Goal: Task Accomplishment & Management: Manage account settings

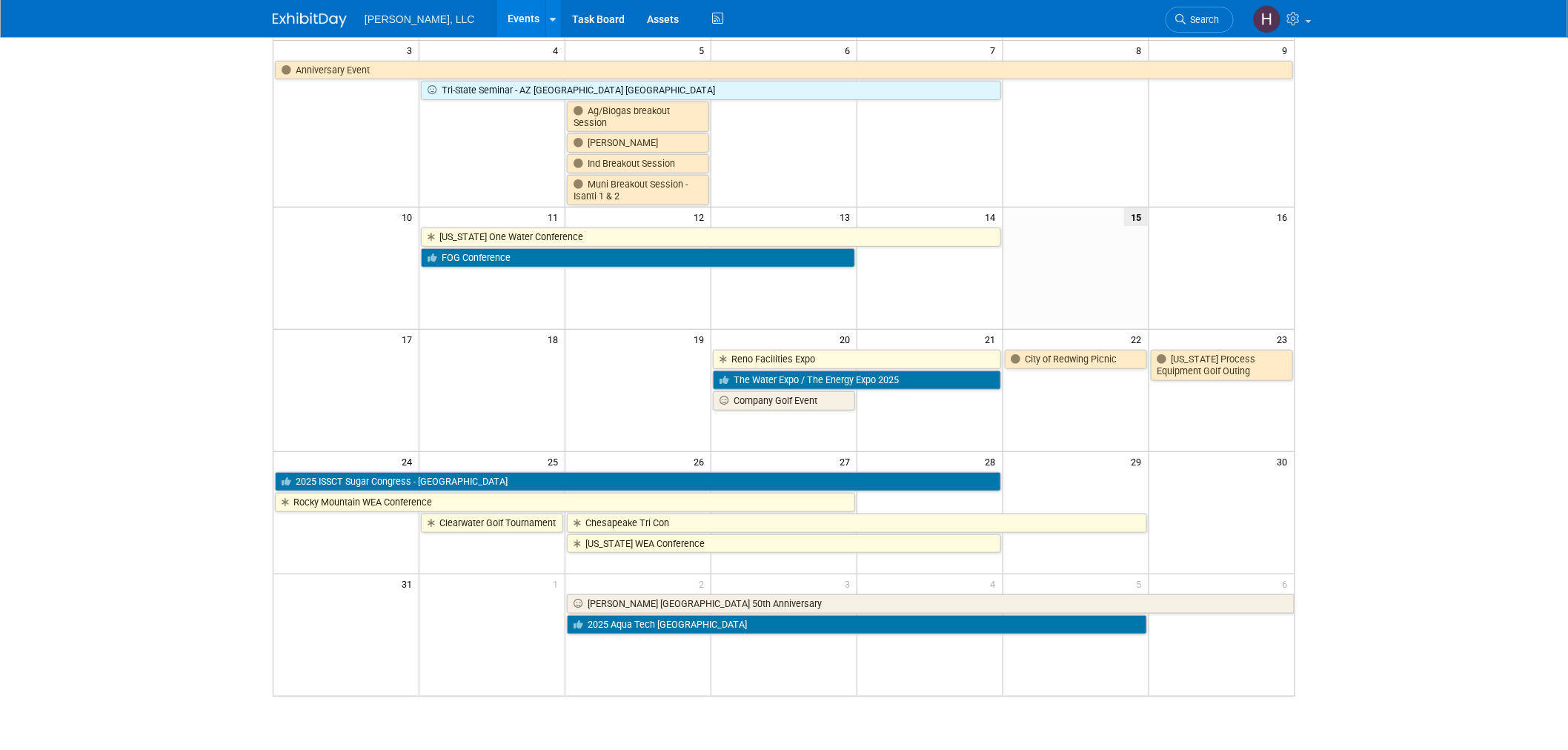
scroll to position [82, 0]
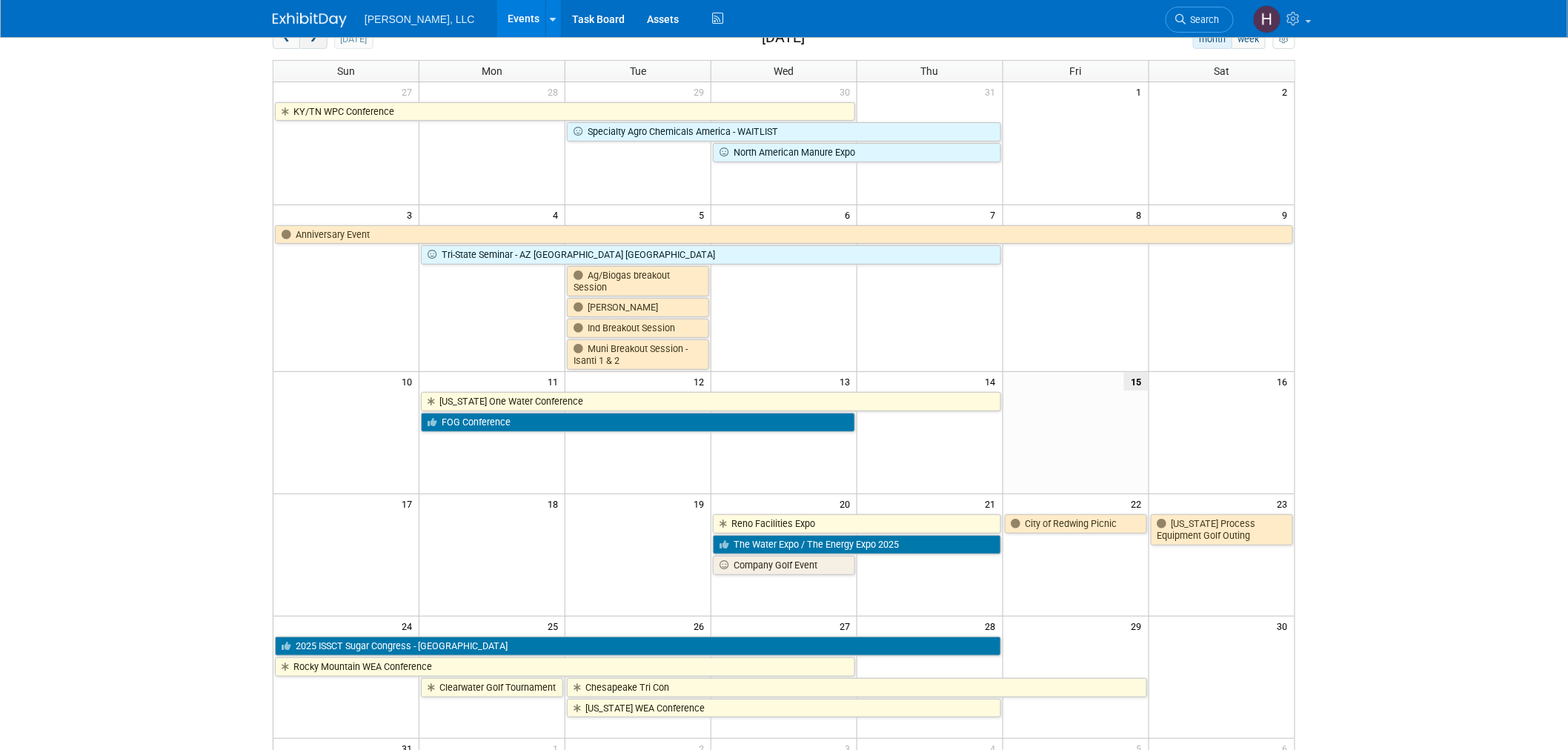
click at [313, 43] on span "next" at bounding box center [313, 39] width 11 height 10
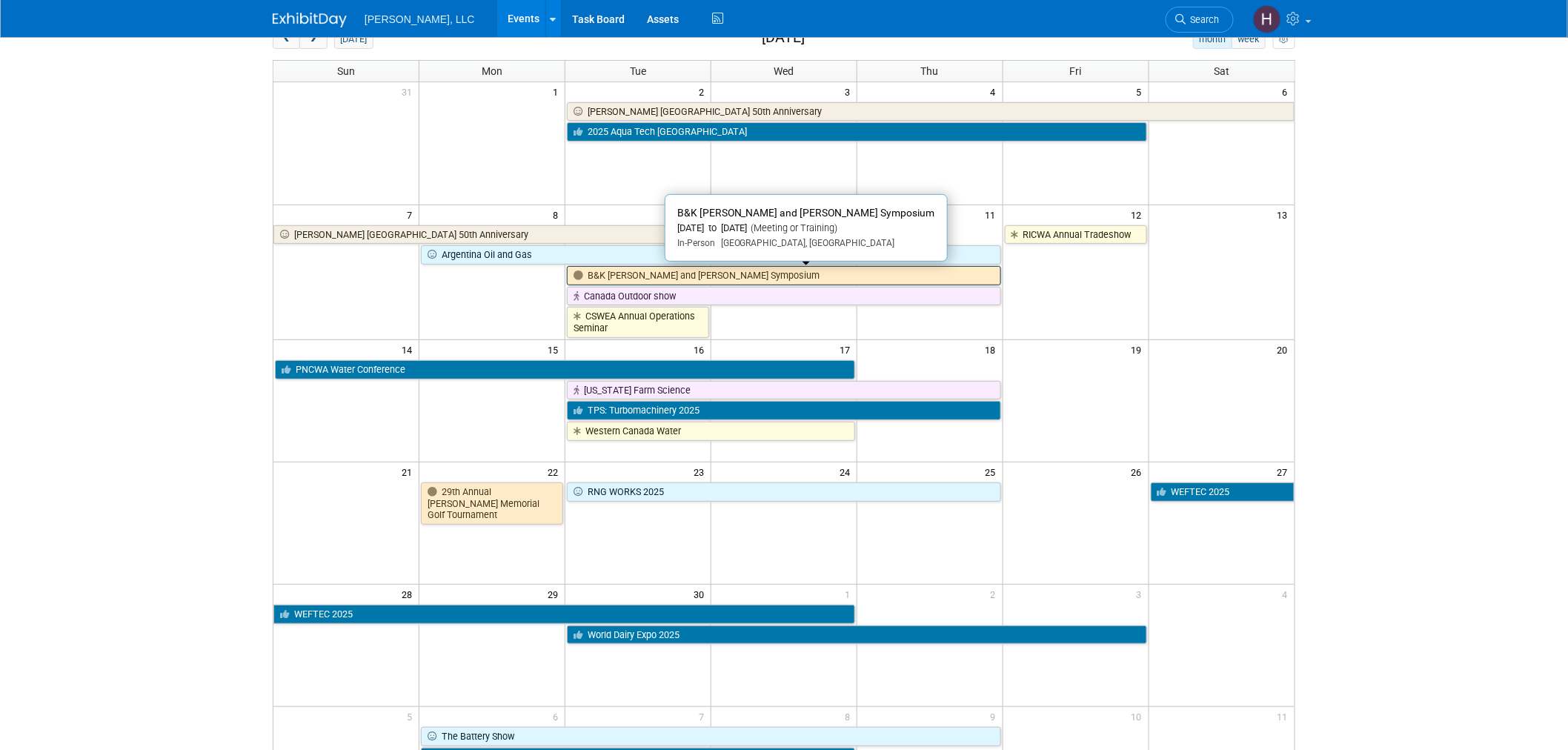
click at [726, 273] on link "B&K [PERSON_NAME] and [PERSON_NAME] Symposium" at bounding box center [784, 276] width 434 height 19
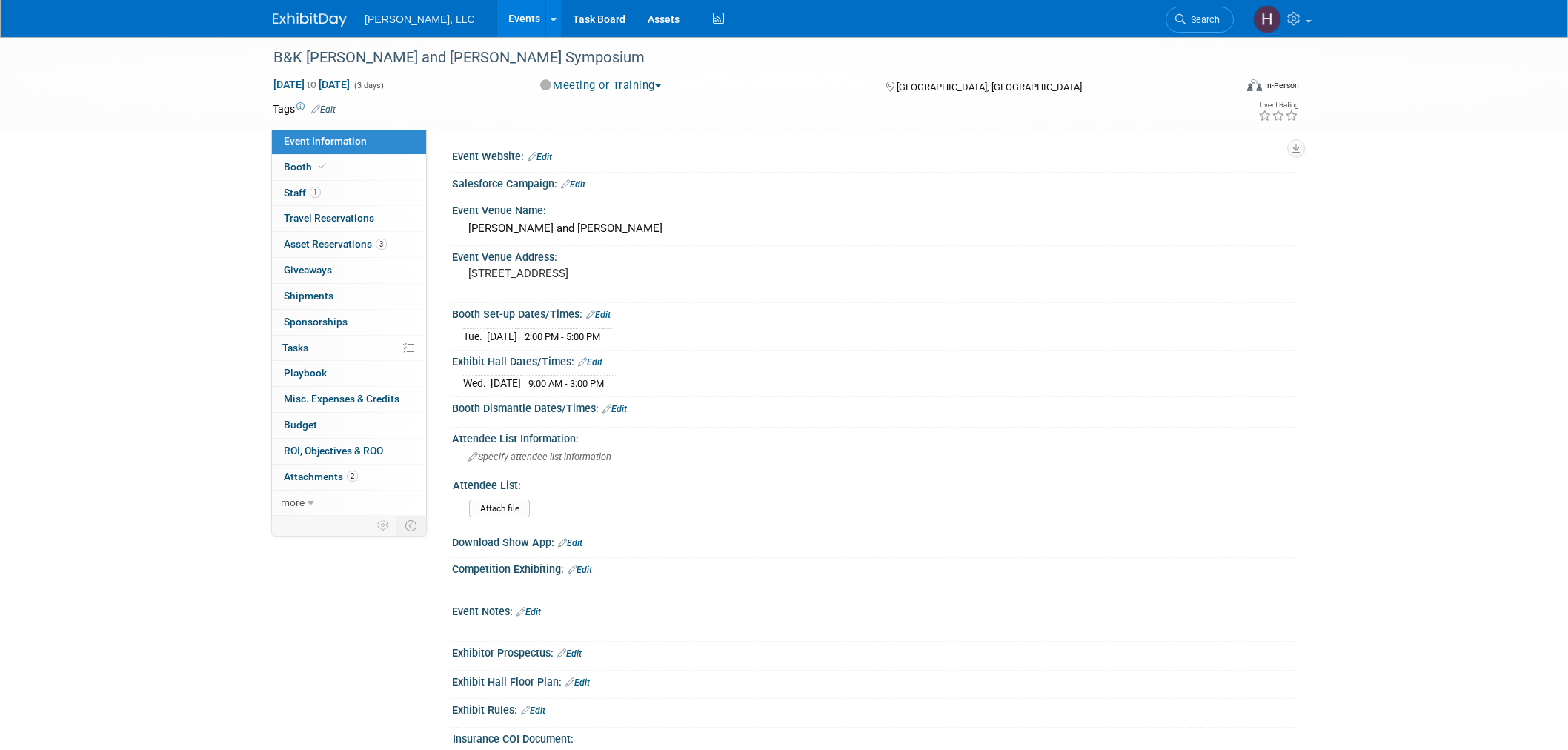
select select "Industrial"
click at [349, 216] on span "Travel Reservations 0" at bounding box center [329, 218] width 91 height 12
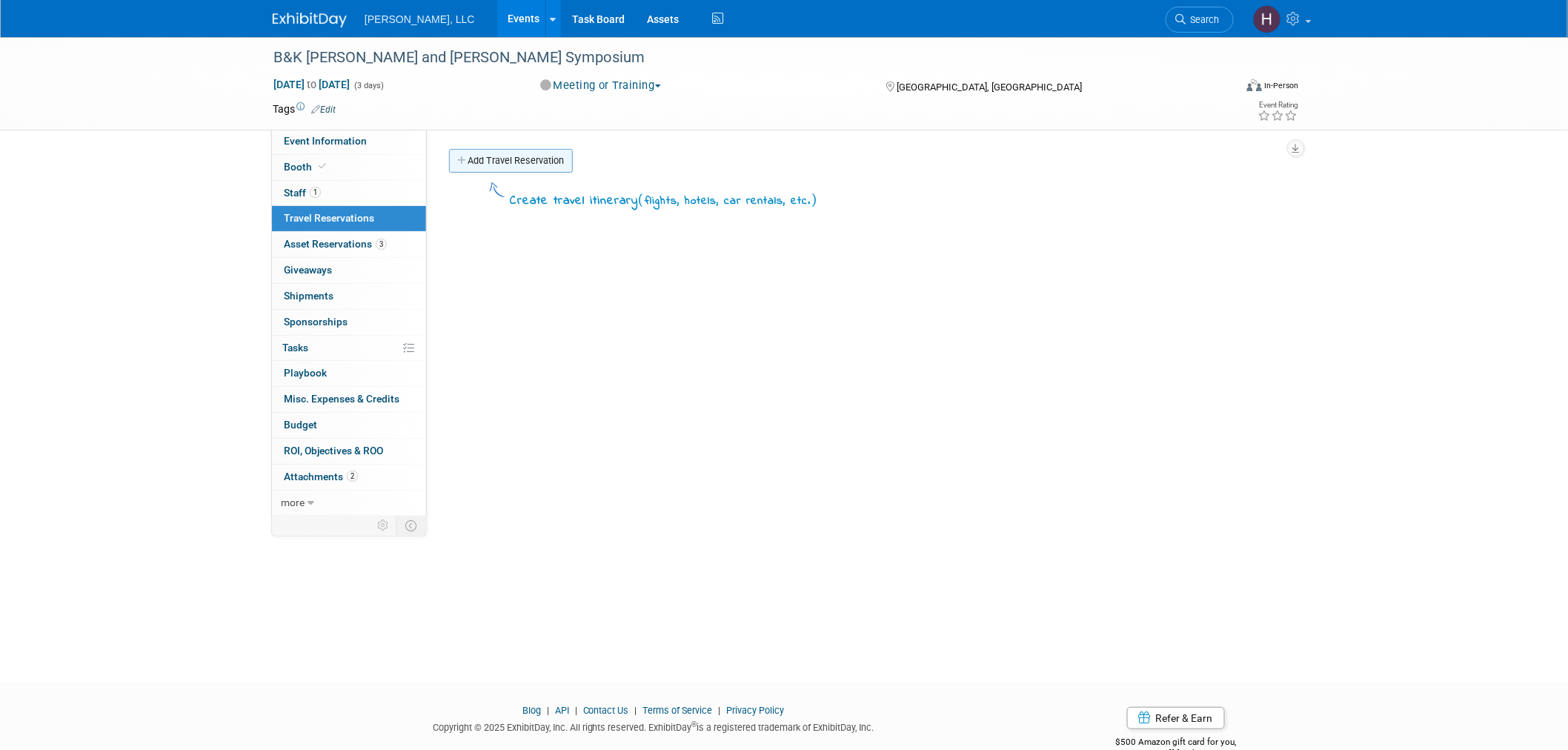
click at [471, 157] on link "Add Travel Reservation" at bounding box center [511, 160] width 124 height 24
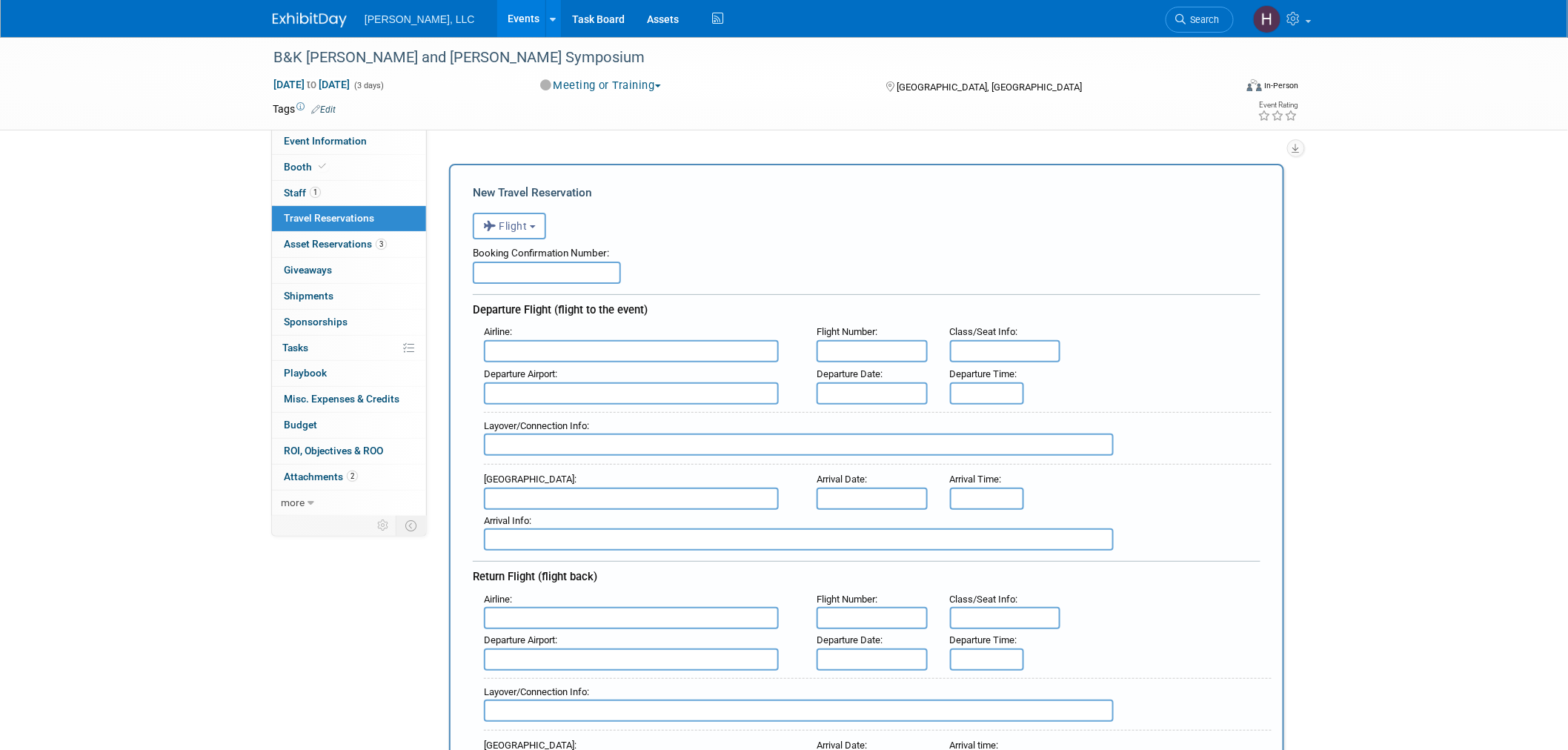
click at [590, 270] on input "text" at bounding box center [547, 273] width 148 height 23
paste input "21051050"
type input "21051050"
click at [510, 228] on span "Flight" at bounding box center [505, 226] width 44 height 12
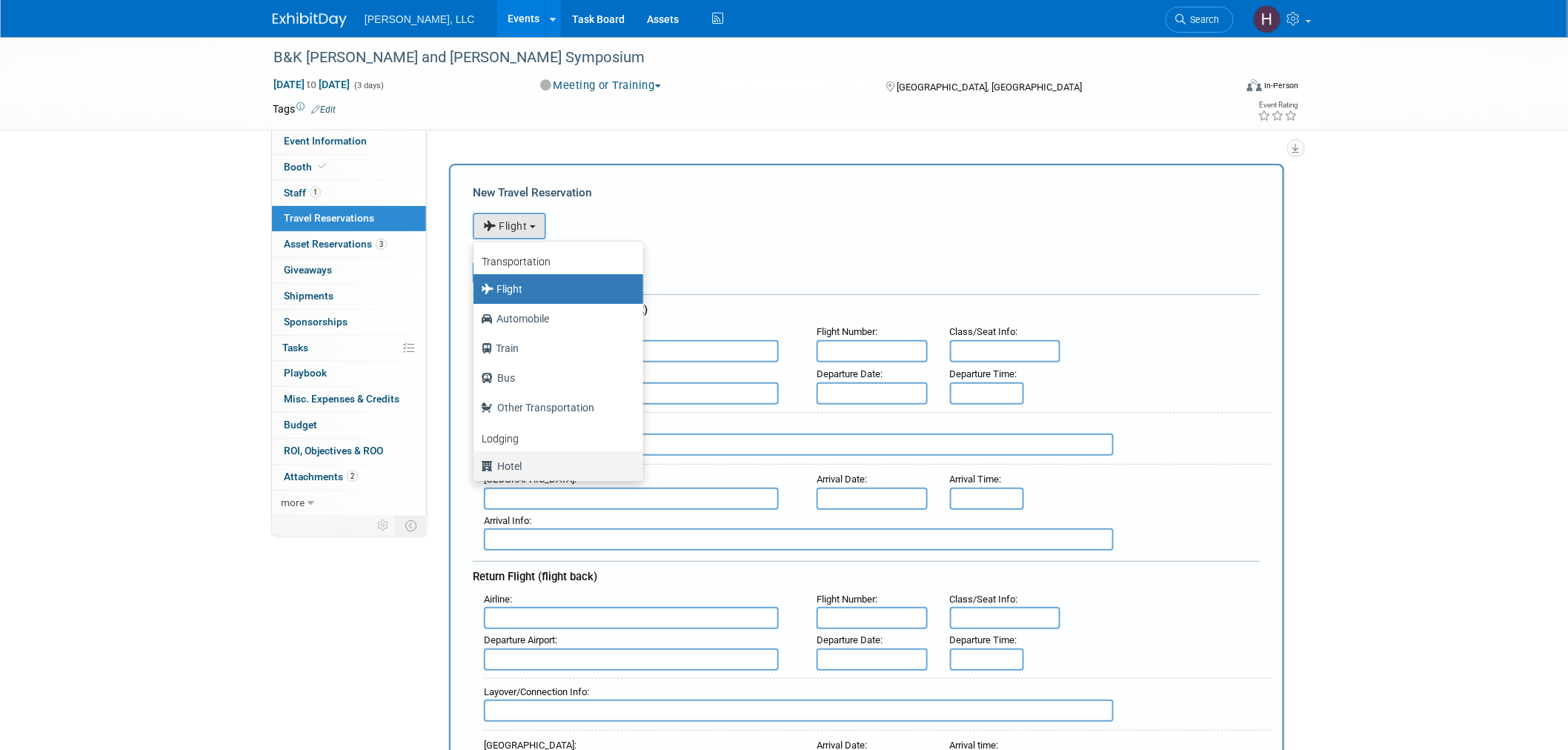
click at [522, 460] on label "Hotel" at bounding box center [554, 466] width 147 height 24
click at [476, 460] on input "Hotel" at bounding box center [470, 464] width 10 height 10
select select "6"
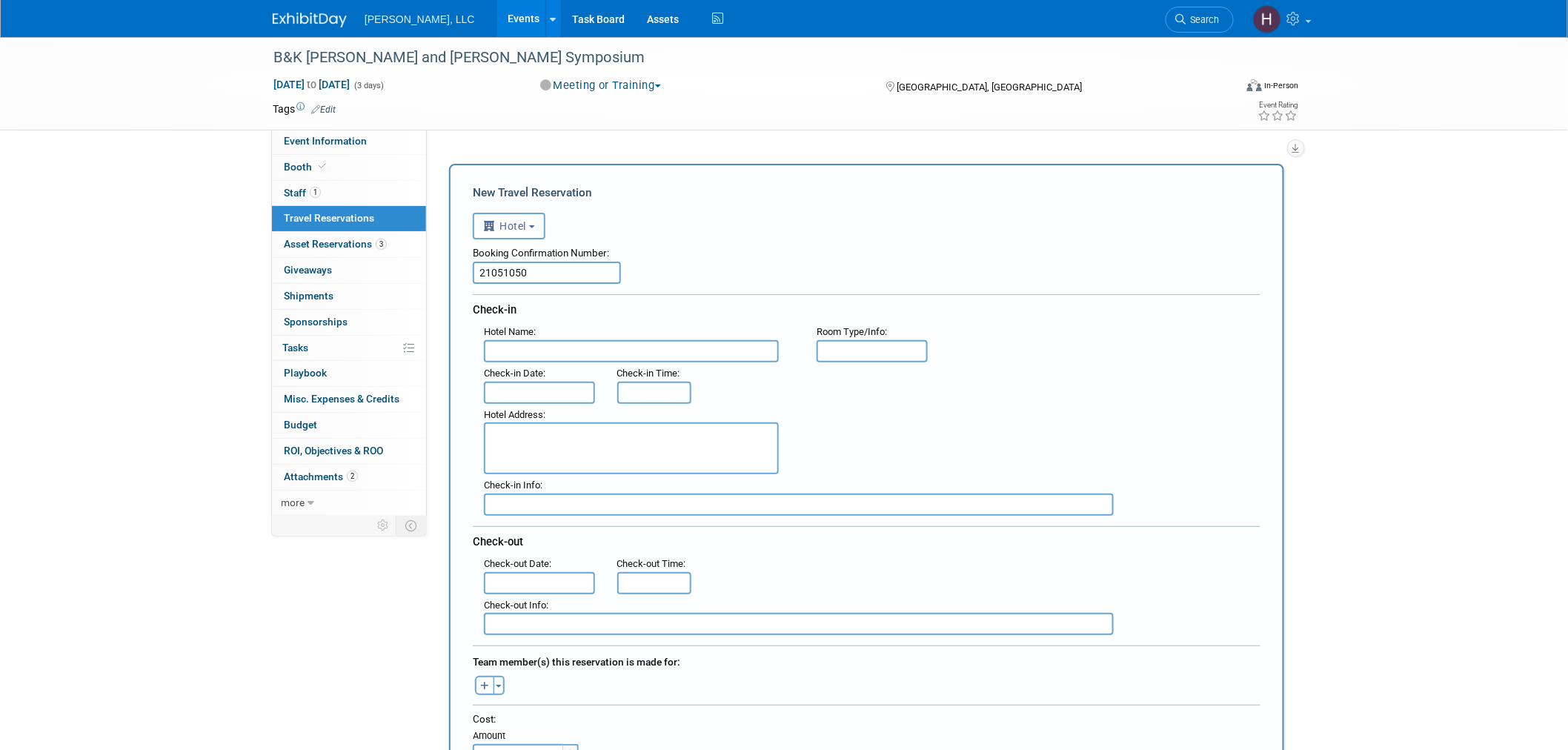
click at [630, 341] on input "text" at bounding box center [631, 352] width 295 height 23
paste input "Holiday Inn Express & Suites Seattle South - Tukwila"
type input "Holiday Inn Express & Suites Seattle South - Tukwila"
click at [572, 434] on textarea at bounding box center [631, 449] width 295 height 52
paste textarea "90 Andover Park E, Tukwila, Washington, United States"
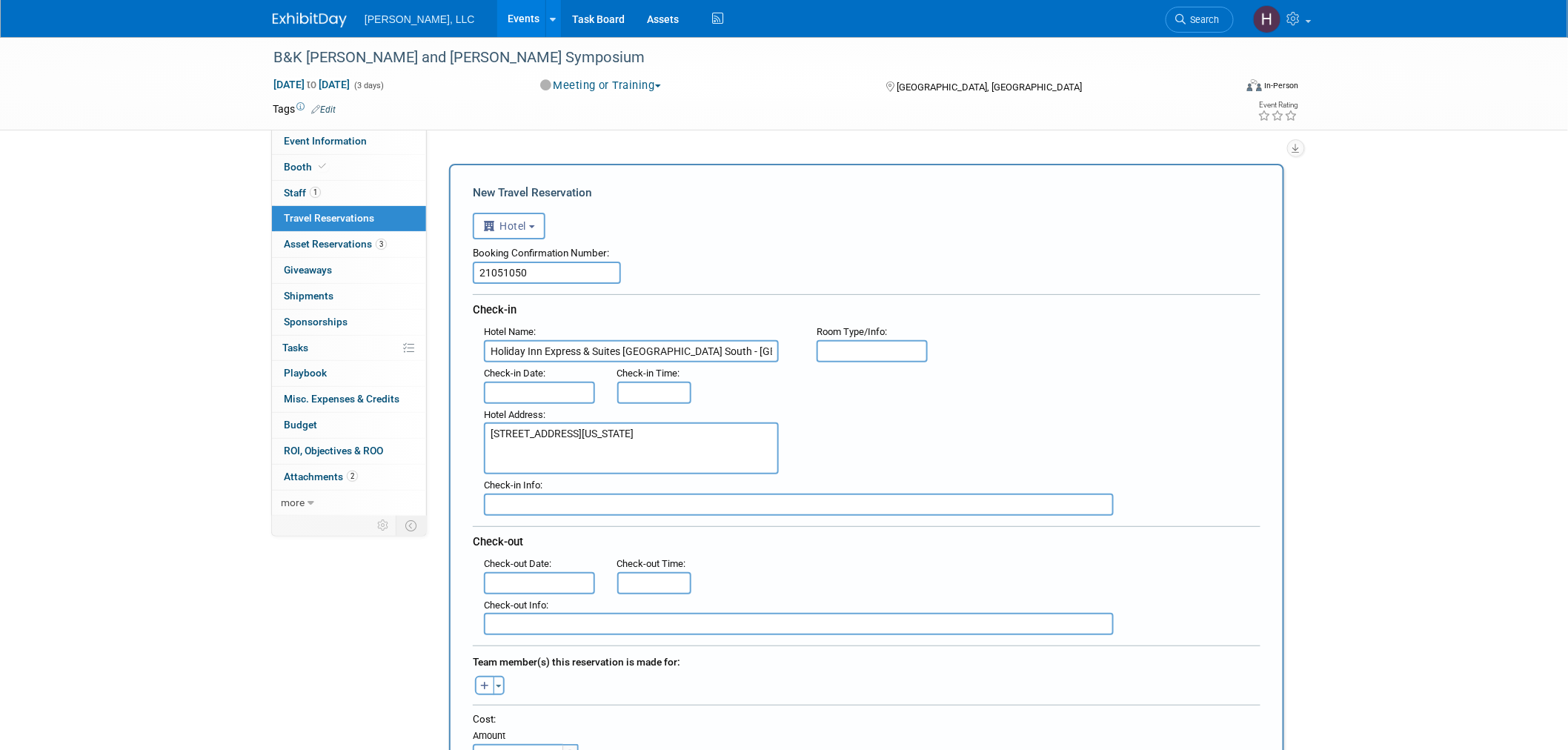
type textarea "90 Andover Park E, Tukwila, Washington, United States"
click at [529, 393] on input "text" at bounding box center [540, 393] width 111 height 23
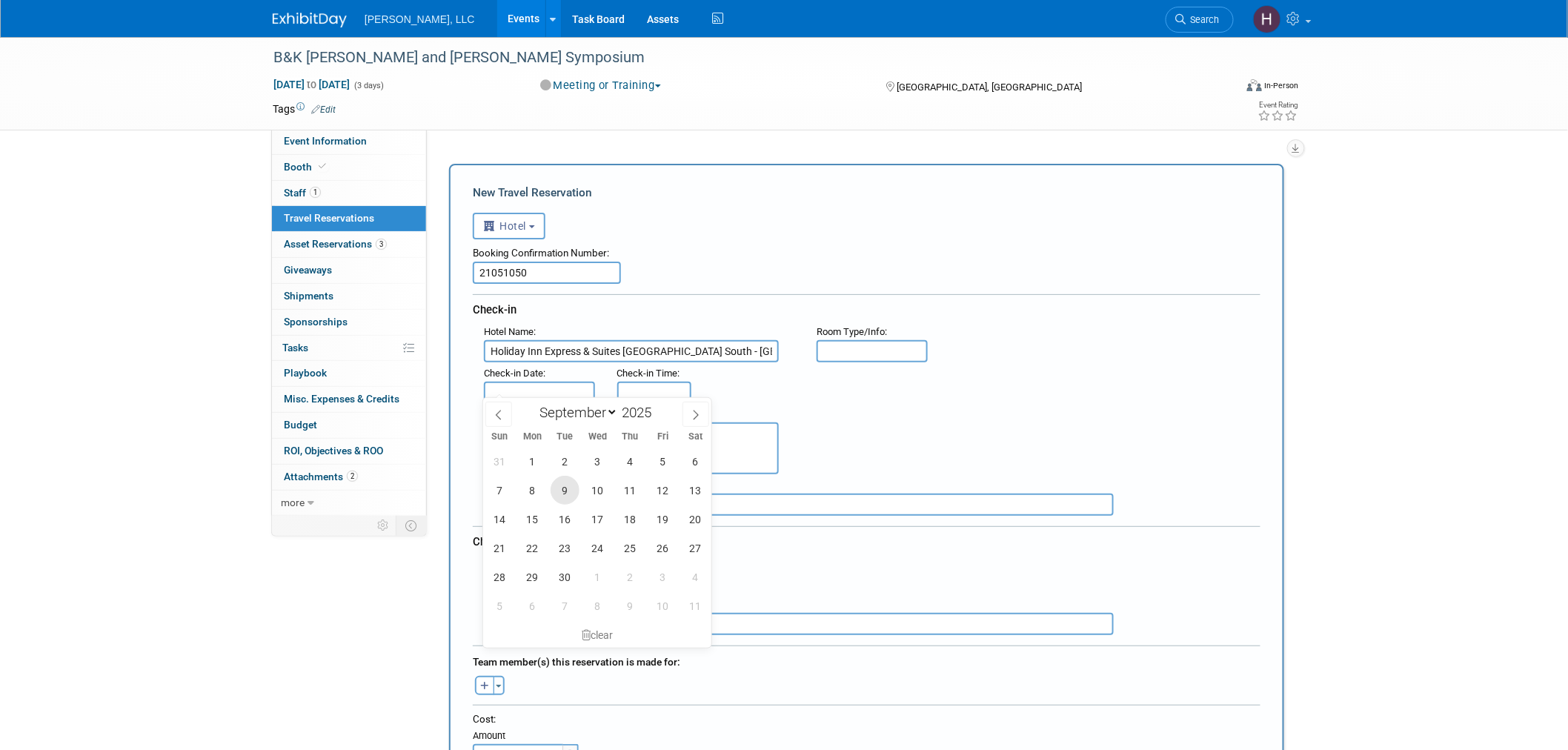
click at [567, 487] on span "9" at bounding box center [564, 490] width 29 height 29
type input "Sep 9, 2025"
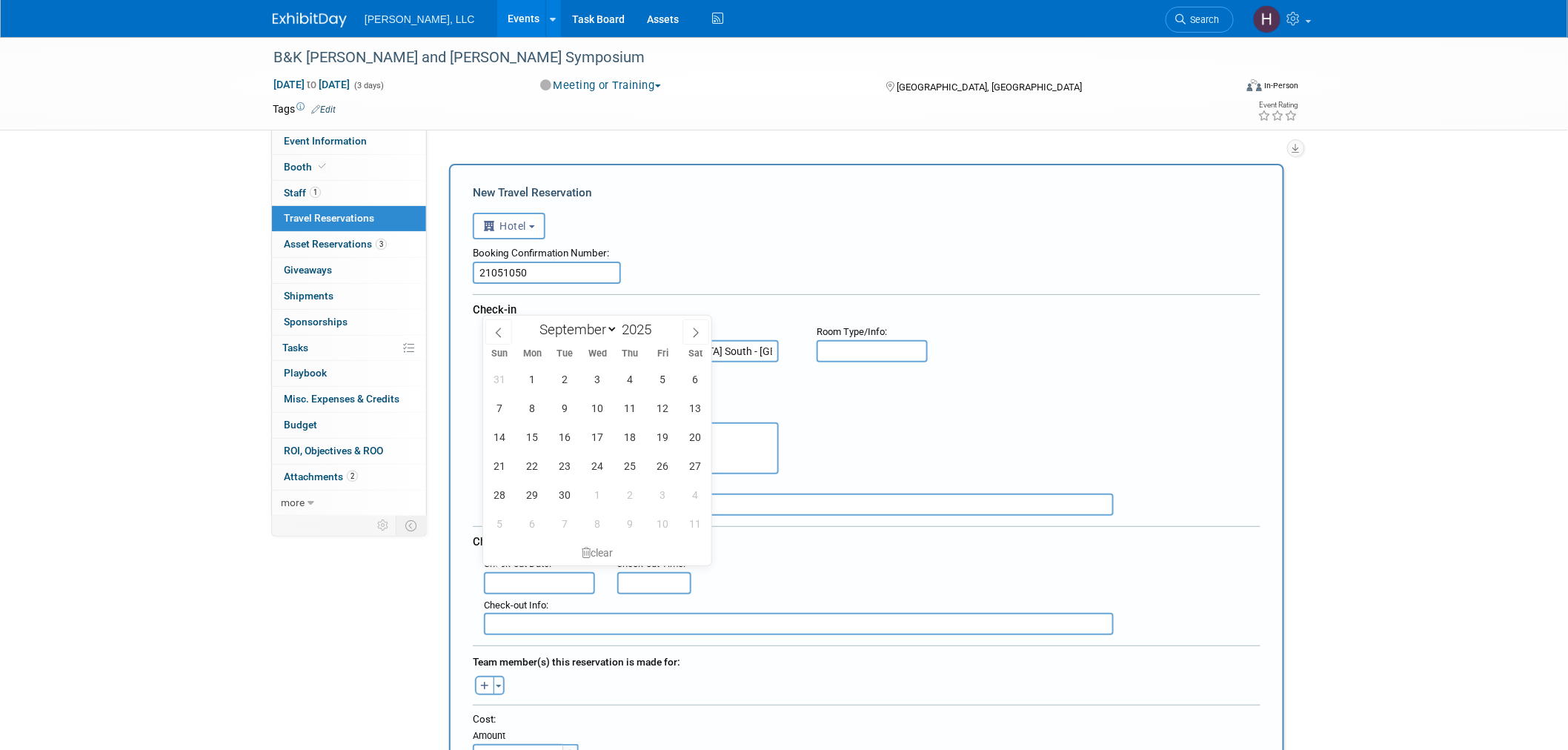
click at [529, 577] on input "text" at bounding box center [540, 584] width 111 height 23
click at [634, 411] on span "11" at bounding box center [629, 408] width 29 height 29
type input "Sep 11, 2025"
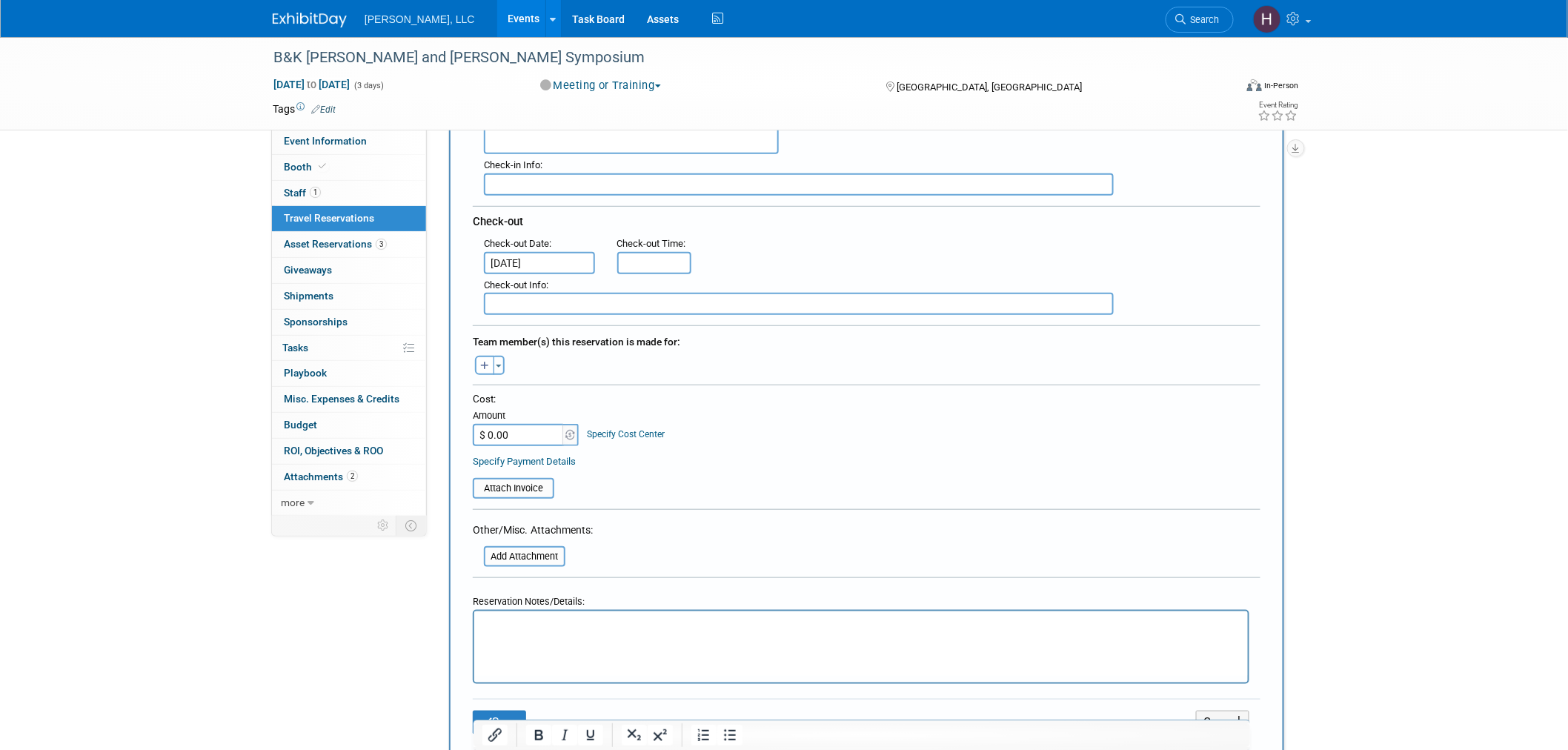
scroll to position [329, 0]
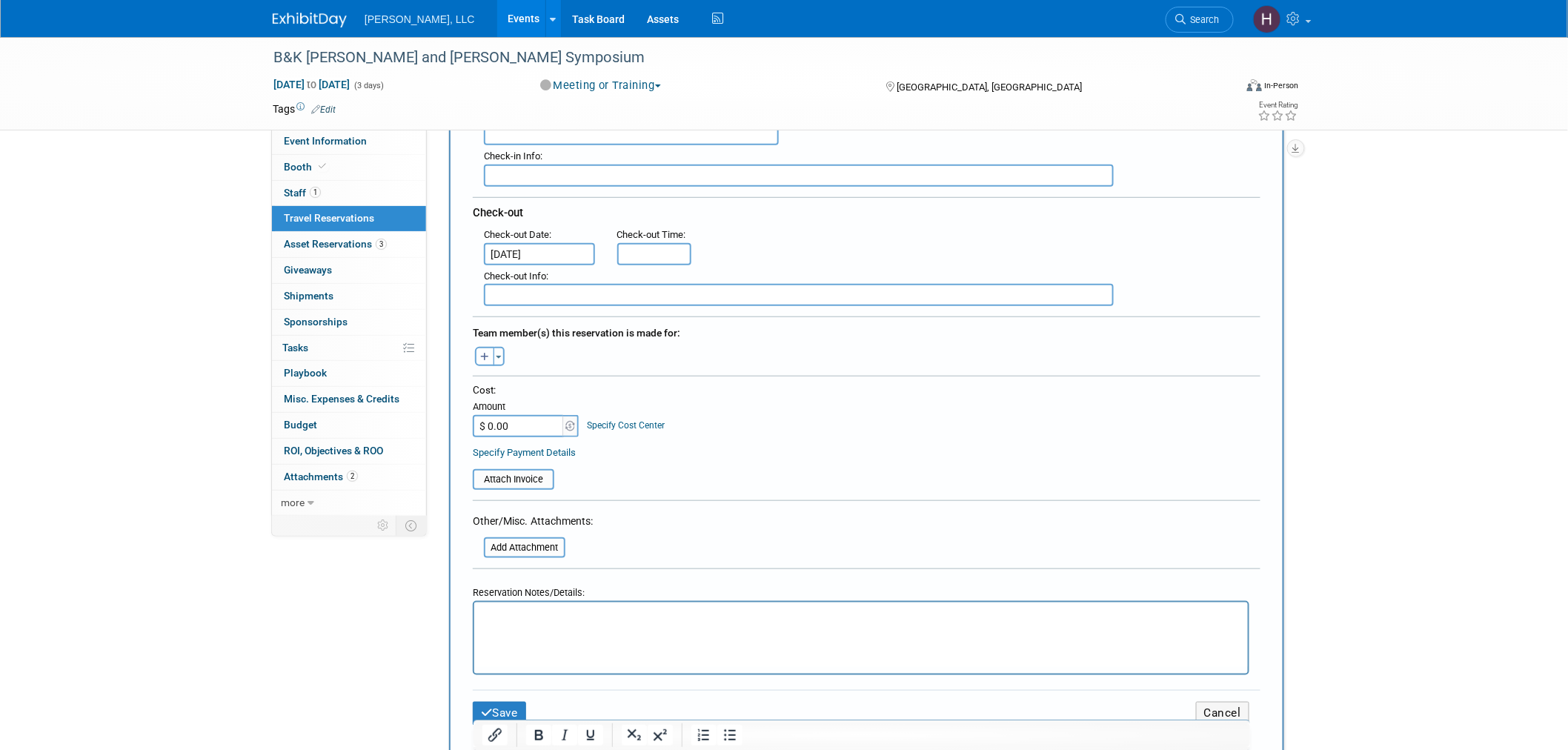
click at [482, 351] on button "button" at bounding box center [485, 356] width 19 height 19
select select
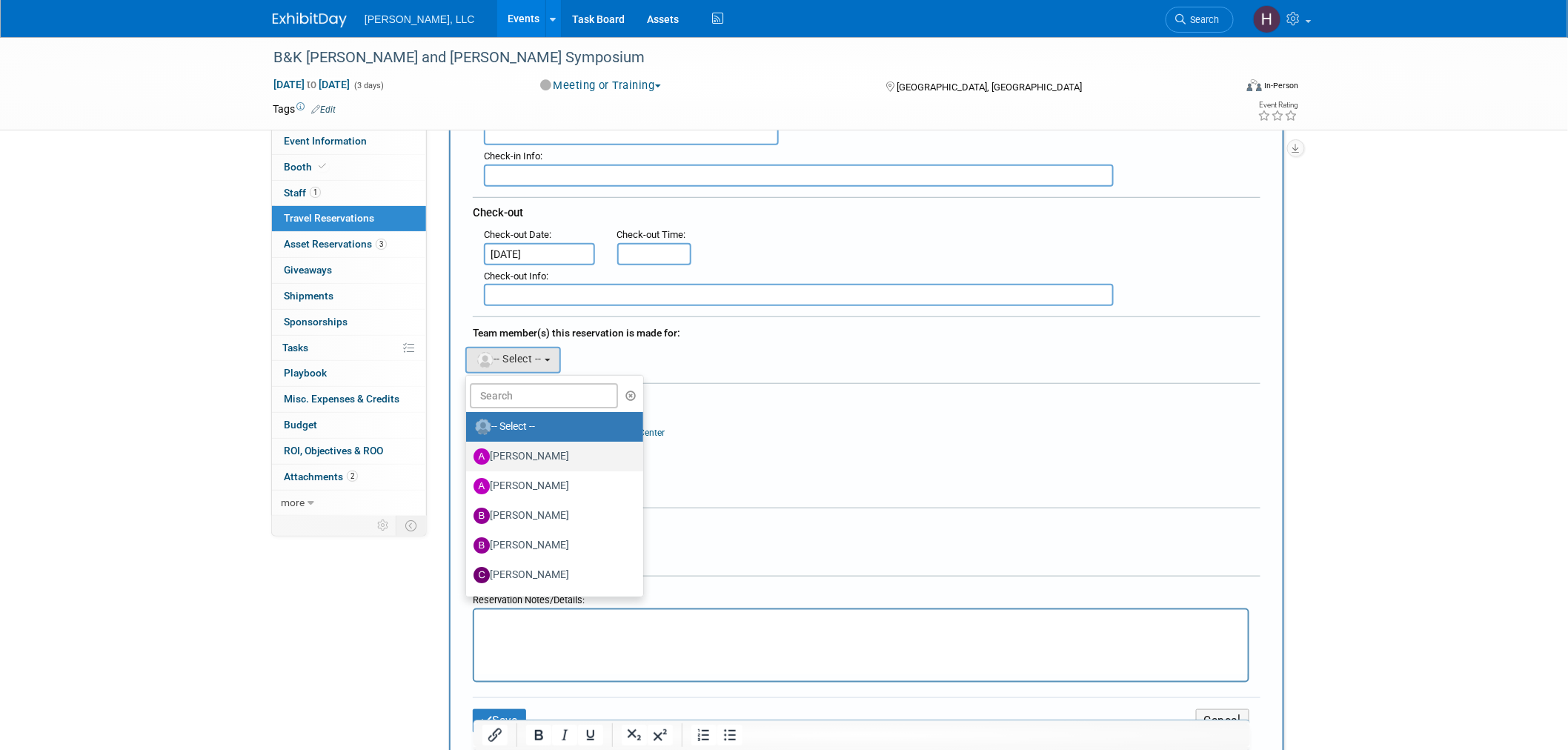
click at [522, 445] on label "Alexius Emejom" at bounding box center [551, 456] width 155 height 24
click at [468, 450] on input "Alexius Emejom" at bounding box center [463, 455] width 10 height 10
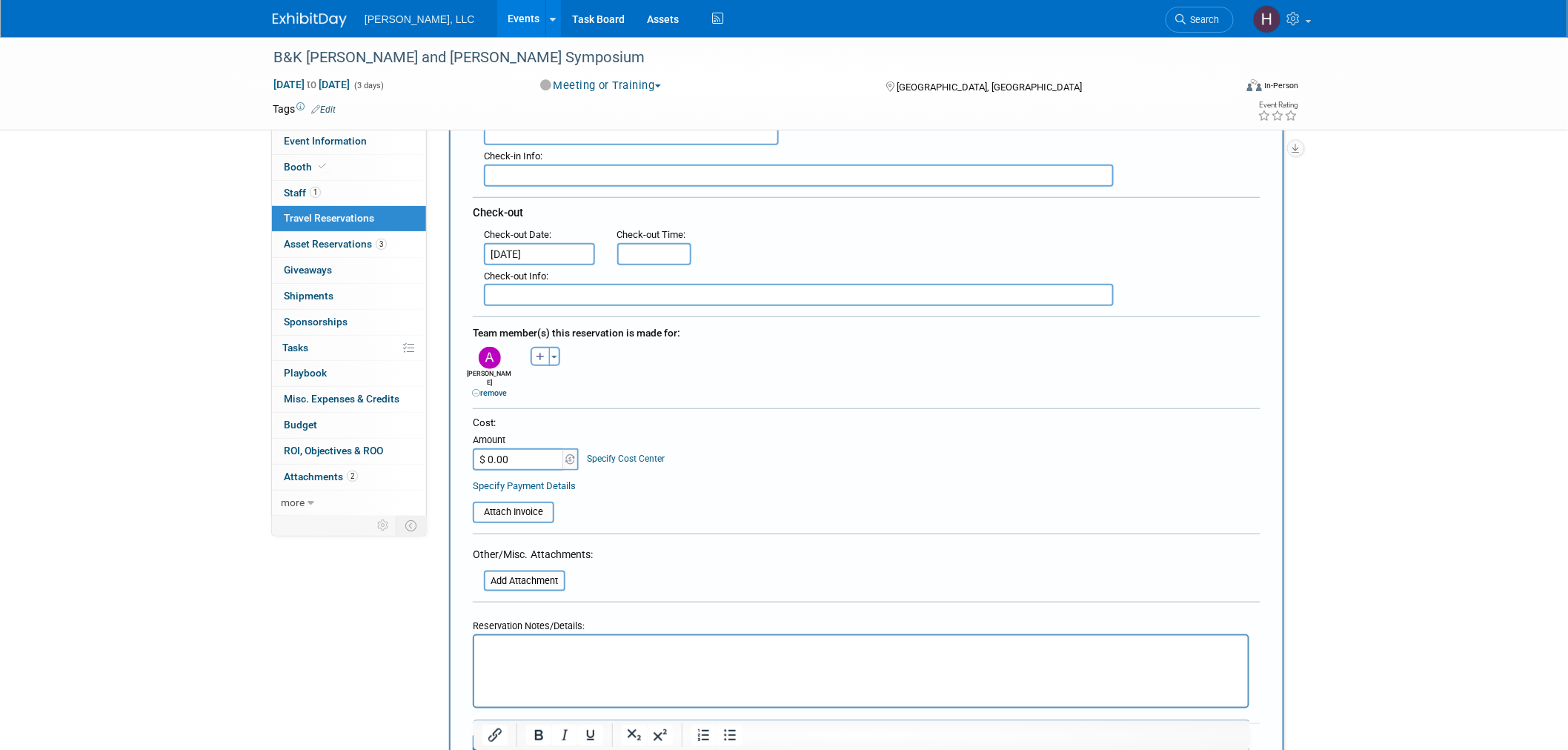
click at [527, 449] on input "$ 0.00" at bounding box center [519, 460] width 92 height 23
paste input "571.23"
type input "$ 571.23"
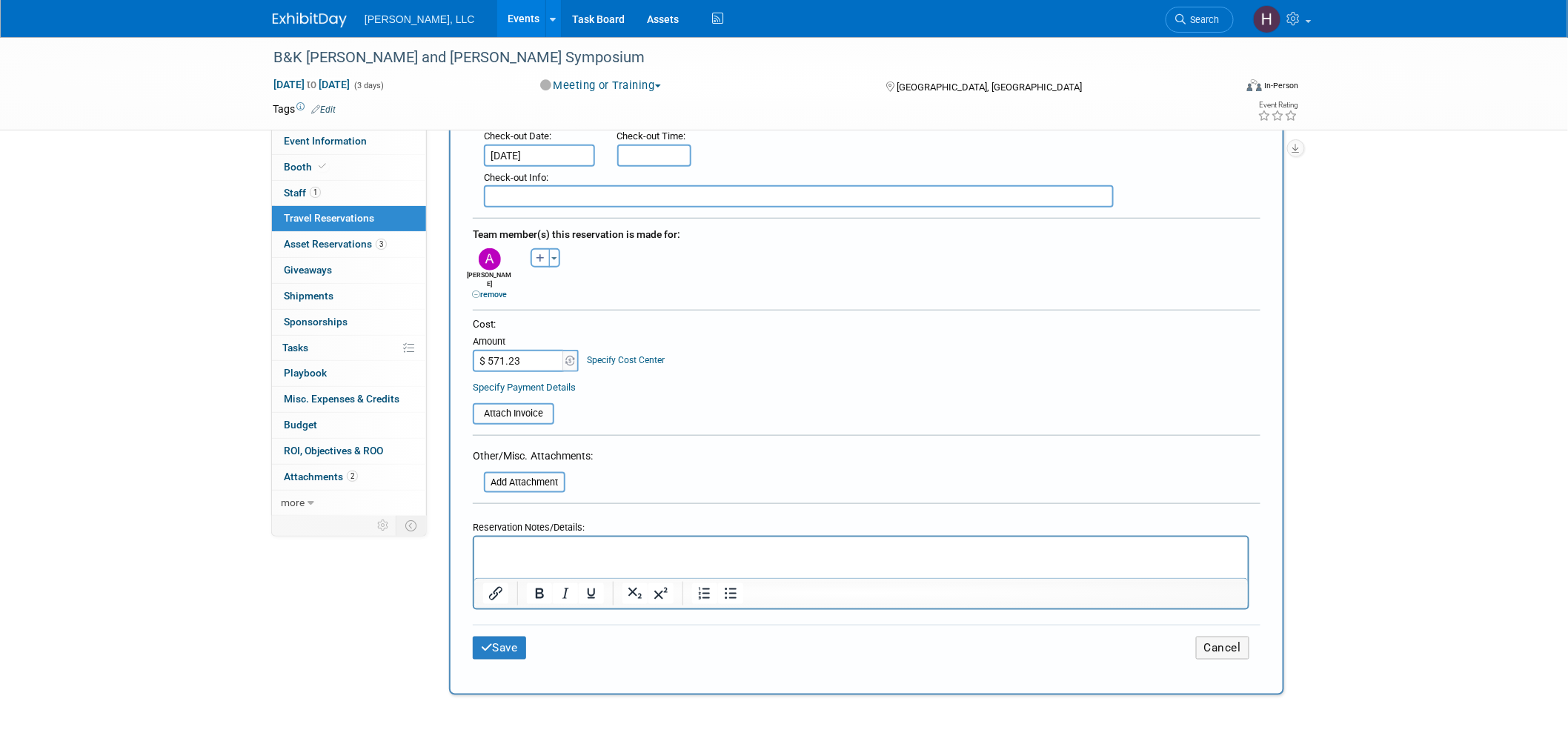
scroll to position [576, 0]
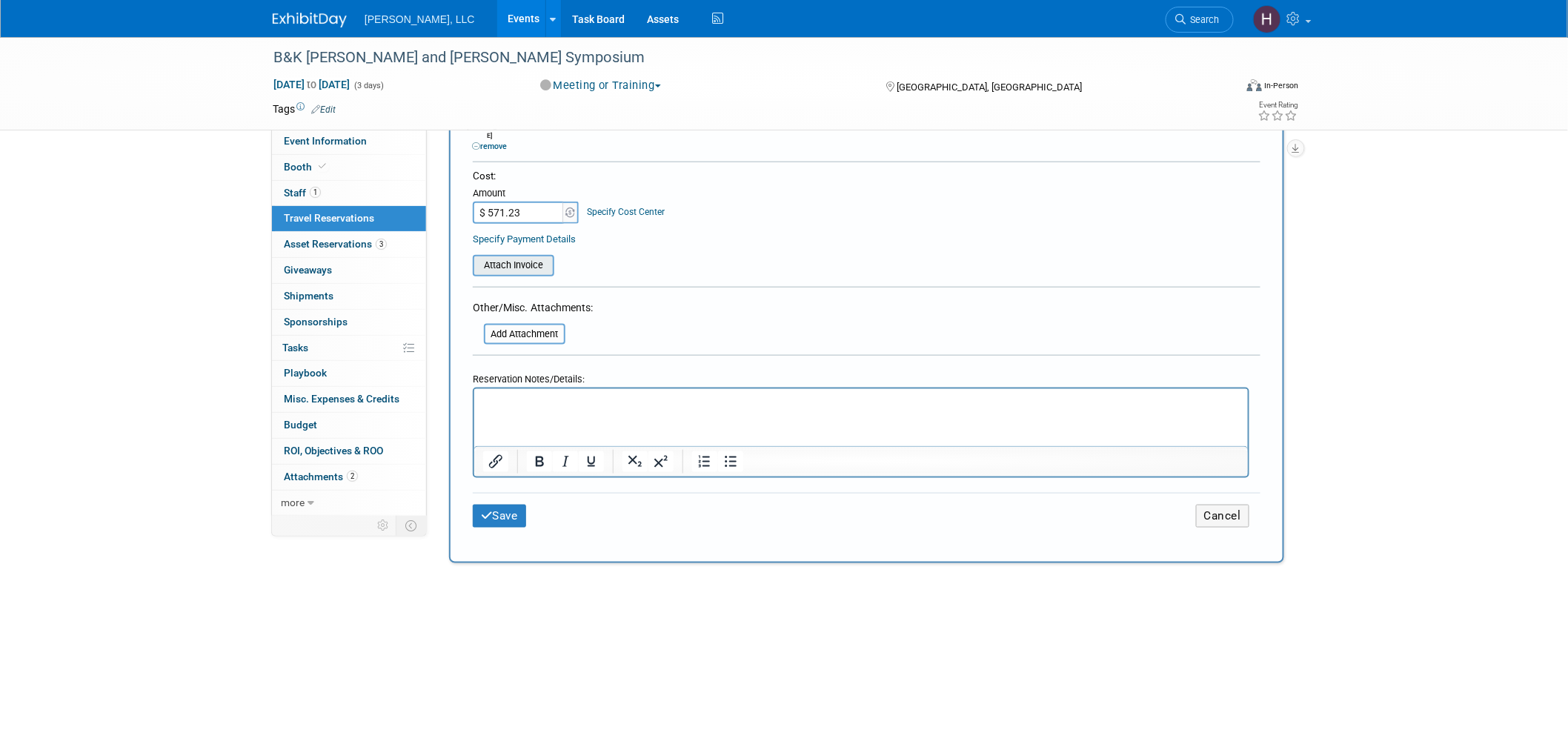
click at [500, 257] on input "file" at bounding box center [464, 266] width 177 height 17
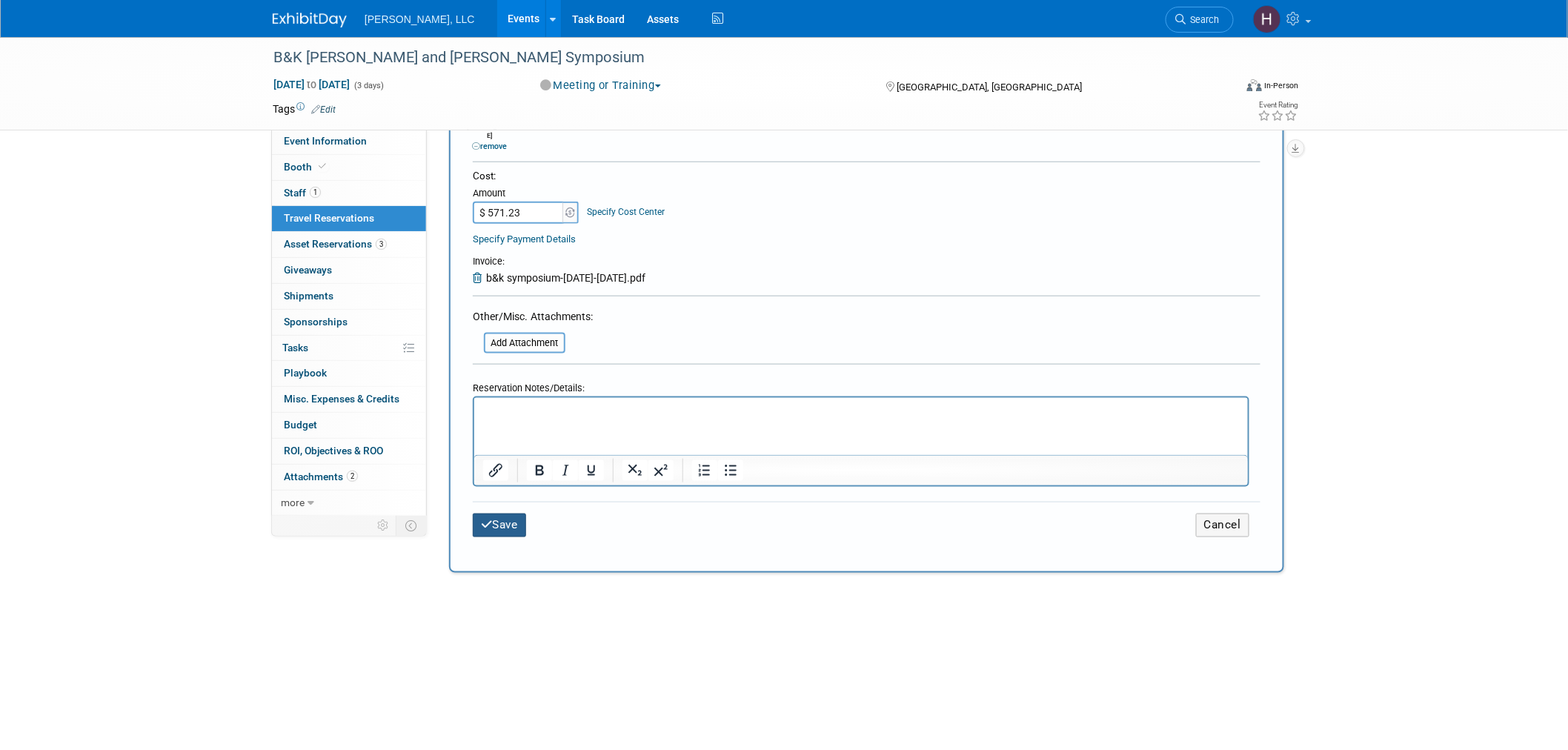
click at [514, 514] on button "Save" at bounding box center [499, 525] width 53 height 23
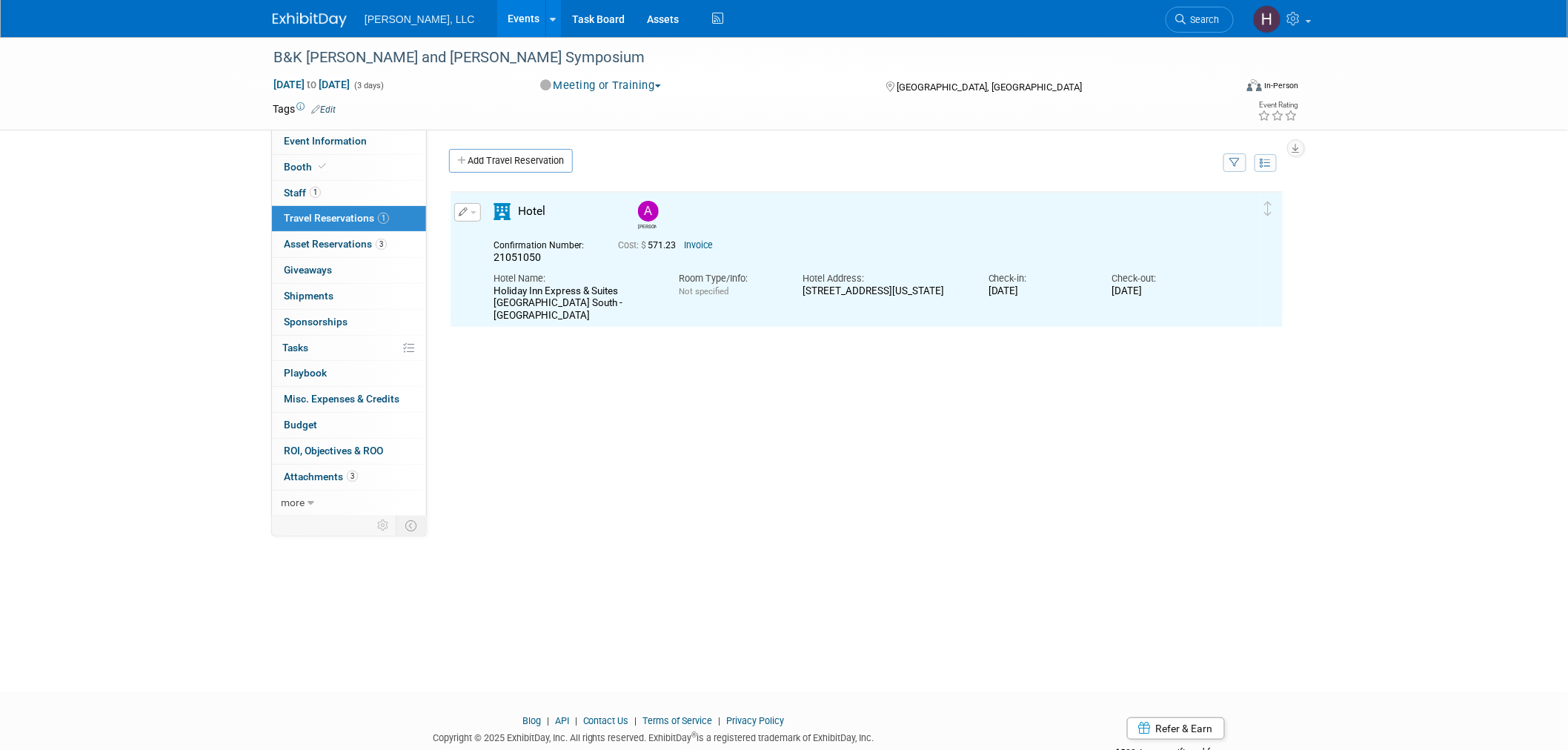
scroll to position [0, 0]
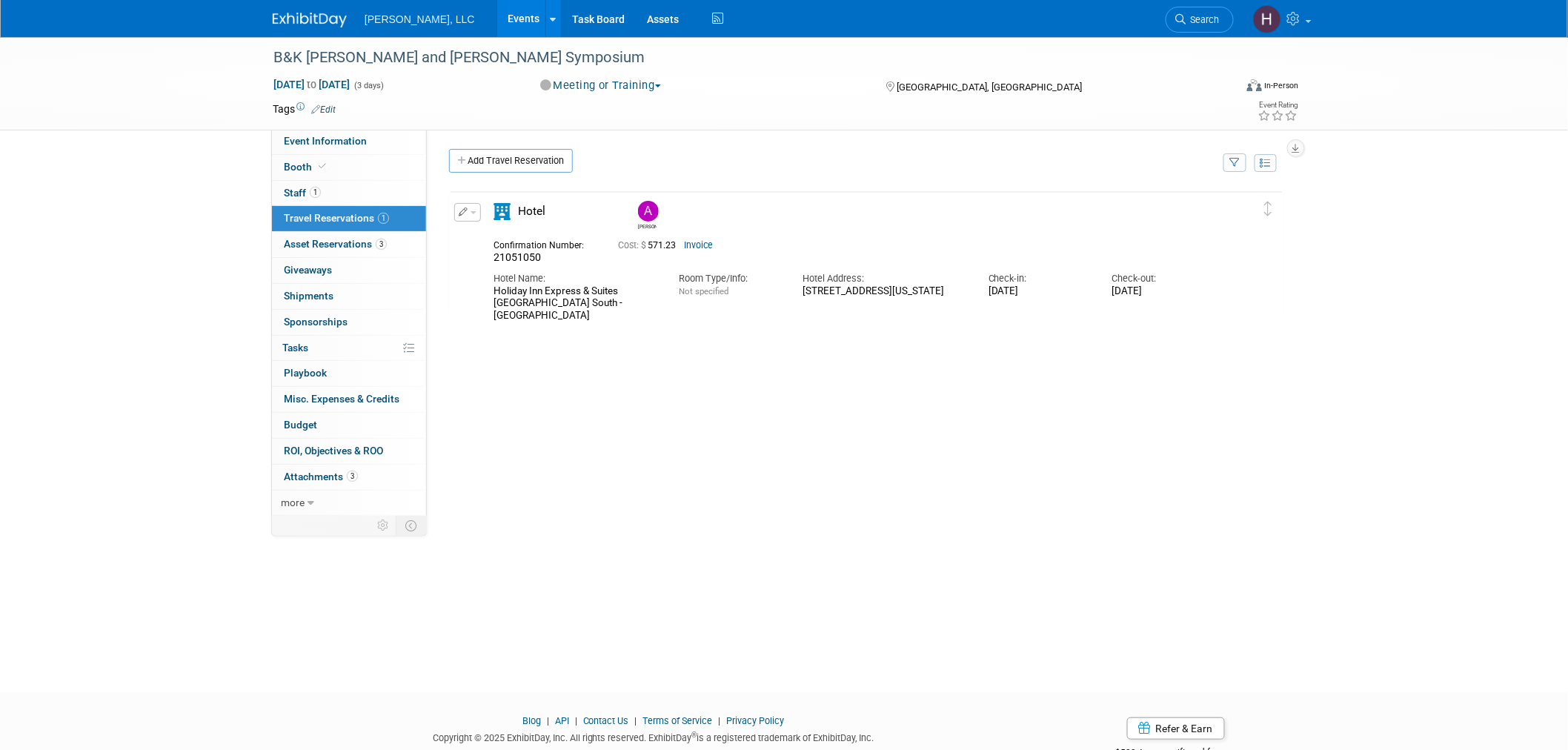
click at [497, 13] on link "Events" at bounding box center [524, 18] width 54 height 37
